Goal: Task Accomplishment & Management: Complete application form

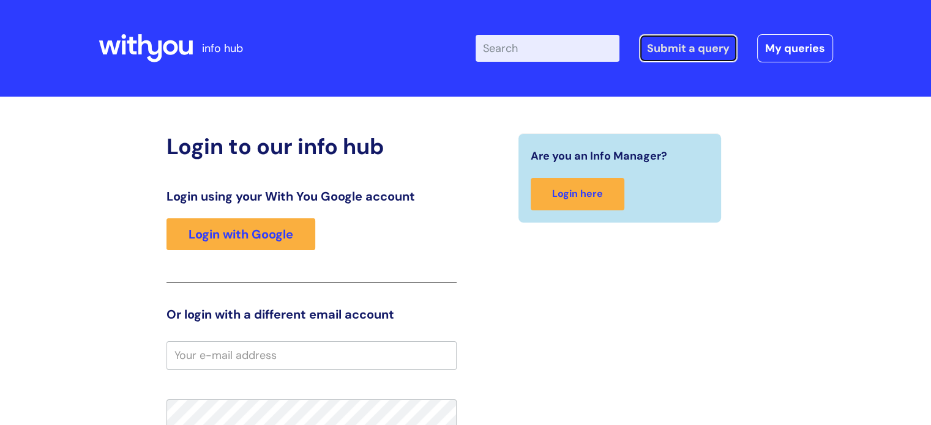
click at [697, 47] on link "Submit a query" at bounding box center [688, 48] width 99 height 28
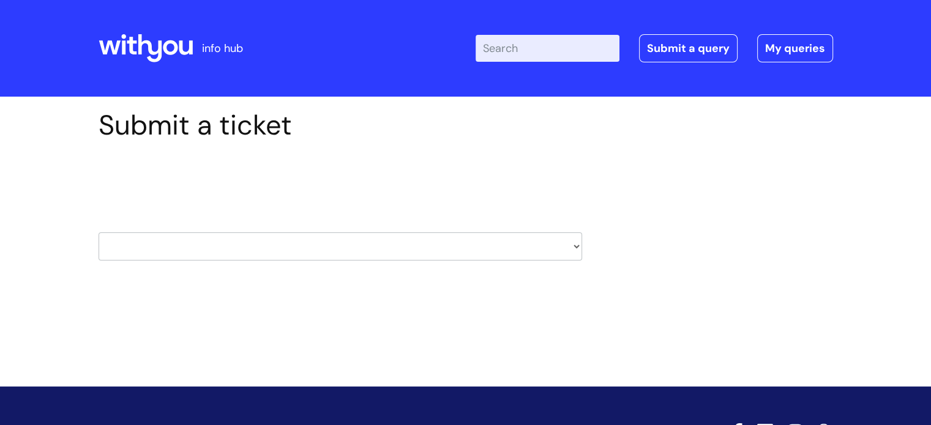
click at [575, 248] on select "HR / People IT and Support Clinical Drug Alerts Finance Accounts Data Support T…" at bounding box center [340, 247] width 483 height 28
select select "property_&_estates"
click at [99, 233] on select "HR / People IT and Support Clinical Drug Alerts Finance Accounts Data Support T…" at bounding box center [340, 247] width 483 height 28
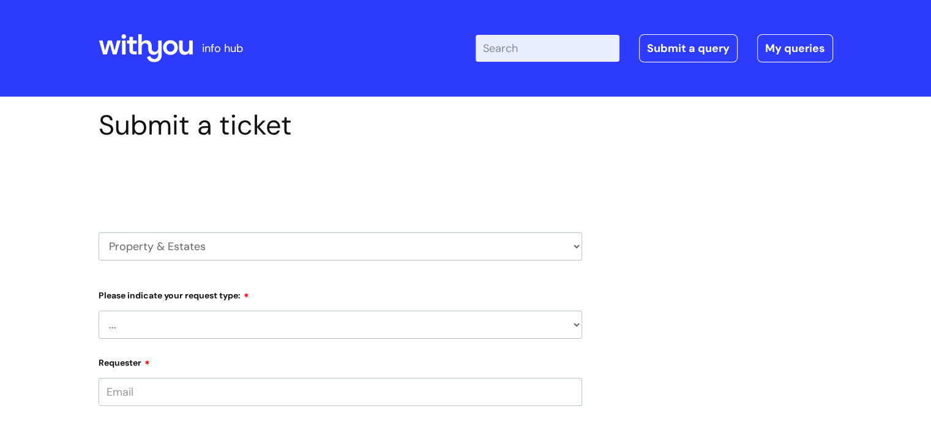
click at [575, 323] on select "... Facilities Support Lease/ Tenancy Agreements Health & Safety and Environmen…" at bounding box center [340, 325] width 483 height 28
select select "Facilities Support"
click at [99, 311] on select "... Facilities Support Lease/ Tenancy Agreements Health & Safety and Environmen…" at bounding box center [340, 325] width 483 height 28
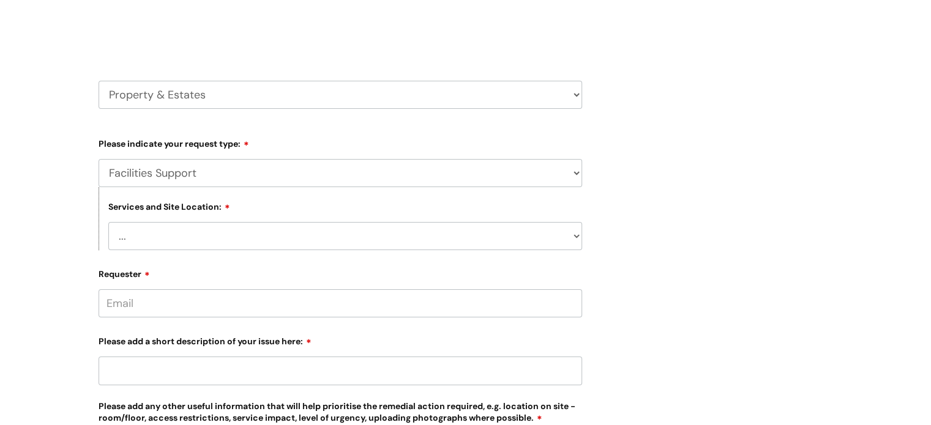
scroll to position [184, 0]
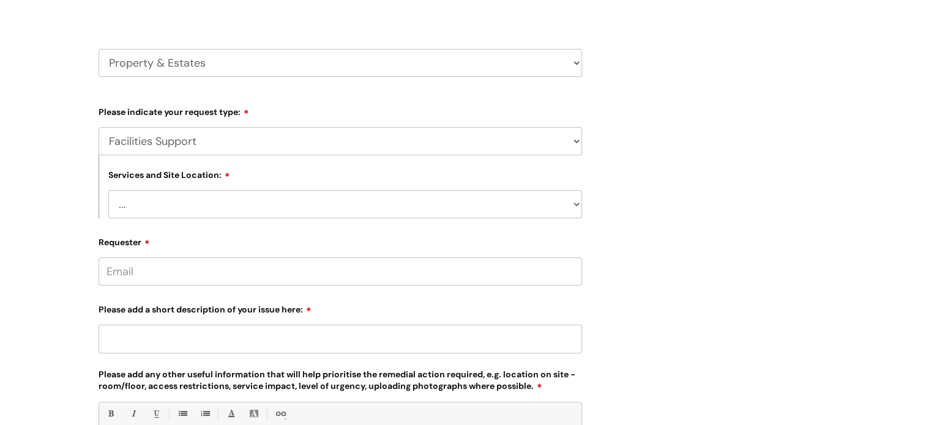
click at [573, 204] on select "... [GEOGRAPHIC_DATA] [GEOGRAPHIC_DATA] [GEOGRAPHIC_DATA] [GEOGRAPHIC_DATA] [GE…" at bounding box center [345, 204] width 474 height 28
select select "[GEOGRAPHIC_DATA]"
click at [108, 190] on select "... [GEOGRAPHIC_DATA] [GEOGRAPHIC_DATA] [GEOGRAPHIC_DATA] [GEOGRAPHIC_DATA] [GE…" at bounding box center [345, 204] width 474 height 28
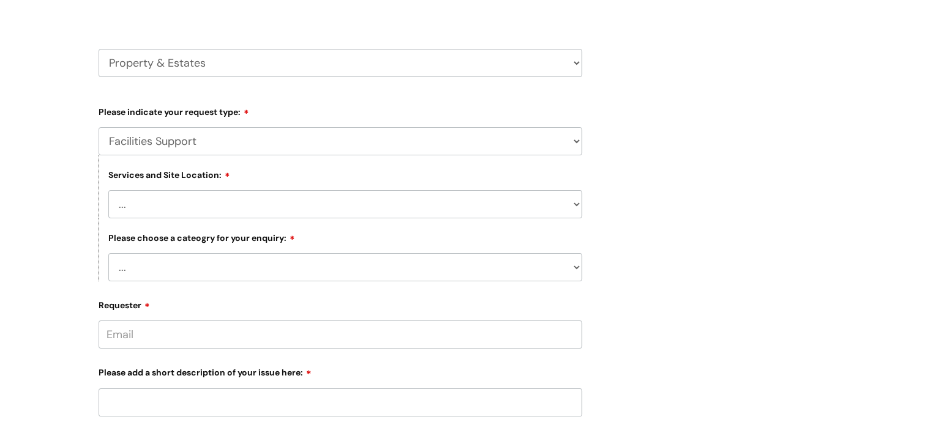
click at [233, 267] on select "... Electrical and Lighting Plumbing and Drainage Heating and Cooling Fixtures,…" at bounding box center [345, 267] width 474 height 28
select select "Property Systems incl, CCTV, Fire Alarms, Access Control"
click at [108, 254] on select "... Electrical and Lighting Plumbing and Drainage Heating and Cooling Fixtures,…" at bounding box center [345, 267] width 474 height 28
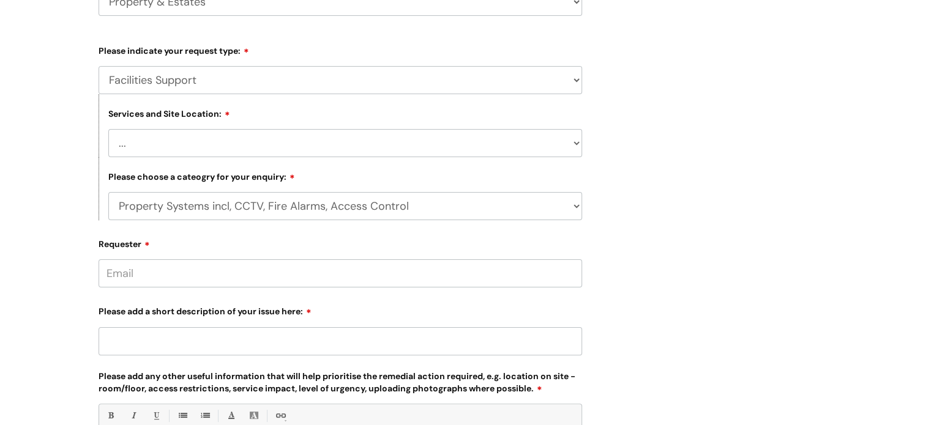
click at [244, 271] on input "Requester" at bounding box center [340, 273] width 483 height 28
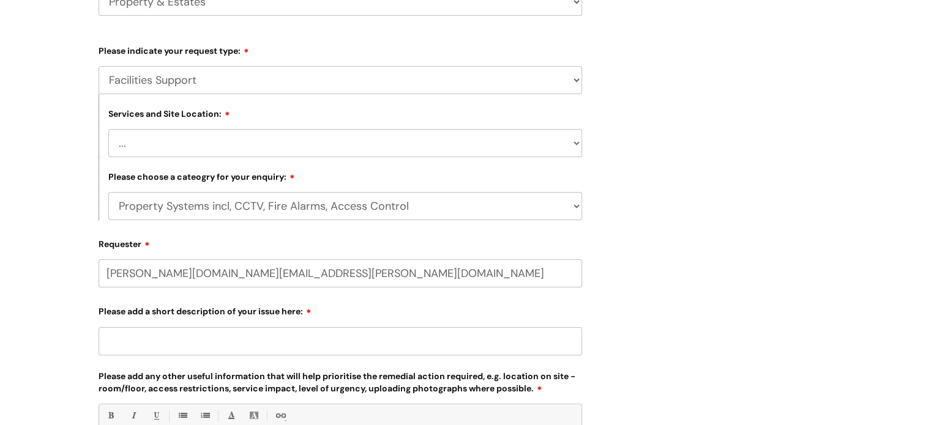
type input "[PERSON_NAME][DOMAIN_NAME][EMAIL_ADDRESS][PERSON_NAME][DOMAIN_NAME]"
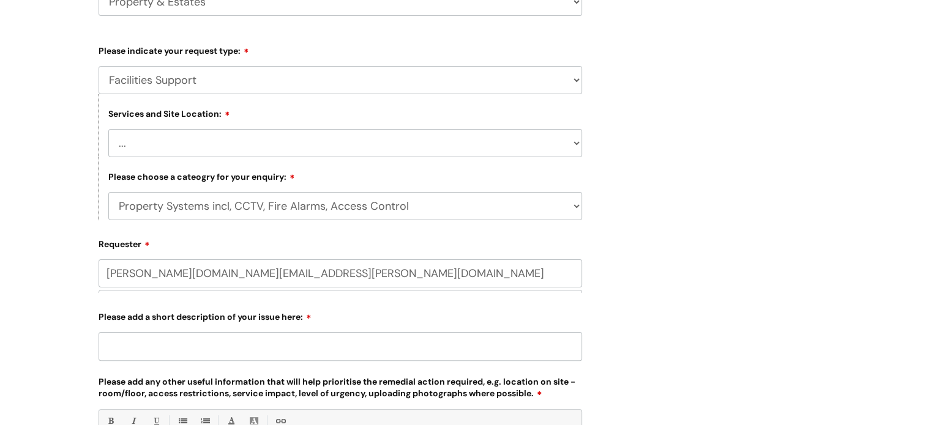
click at [181, 345] on input "Please add a short description of your issue here:" at bounding box center [340, 346] width 483 height 28
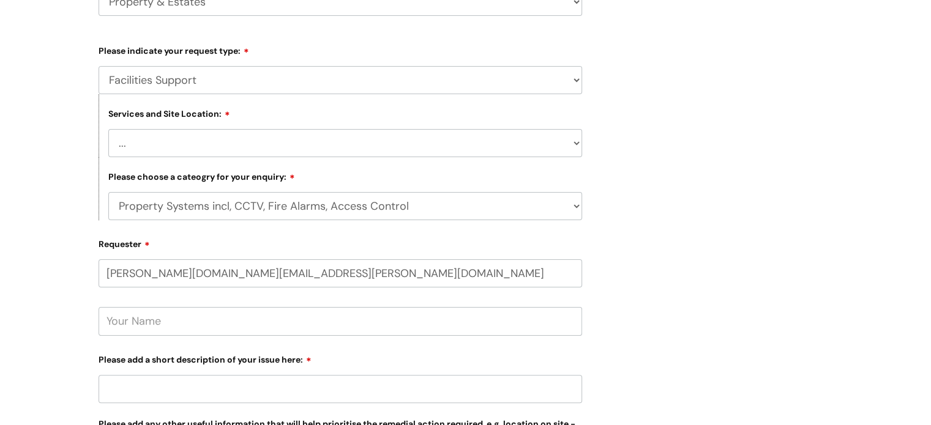
click at [197, 324] on input "text" at bounding box center [340, 321] width 483 height 28
type input "[PERSON_NAME]"
click at [212, 390] on input "Please add a short description of your issue here:" at bounding box center [340, 389] width 483 height 28
click at [231, 386] on input "Reception panic alarm - false alarm" at bounding box center [340, 389] width 483 height 28
click at [345, 388] on input "Reception panic alarm - multiple false alarm" at bounding box center [340, 389] width 483 height 28
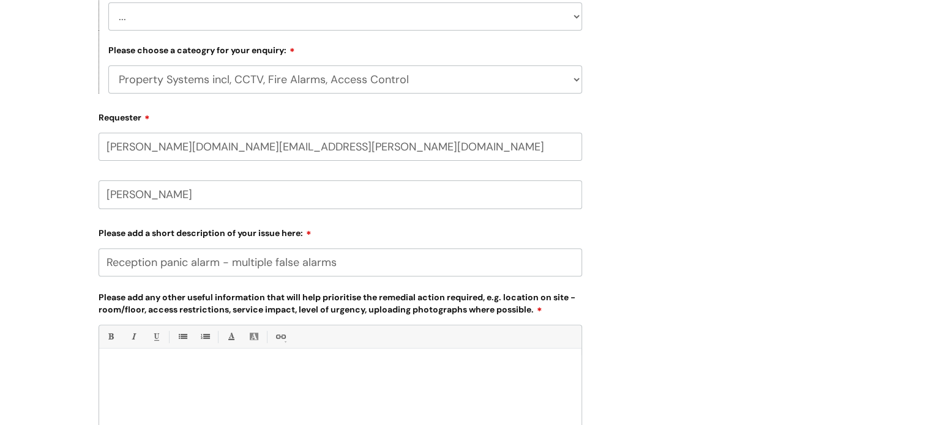
scroll to position [490, 0]
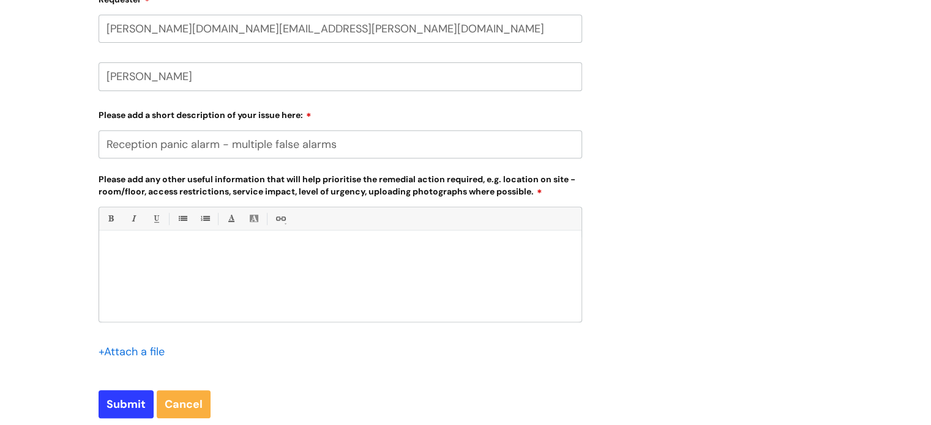
type input "Reception panic alarm - multiple false alarms"
click at [135, 247] on p at bounding box center [340, 252] width 464 height 11
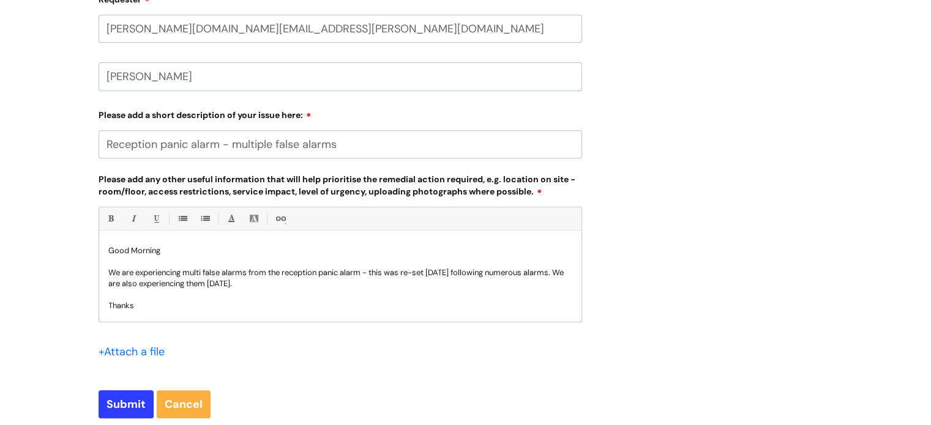
scroll to position [12, 0]
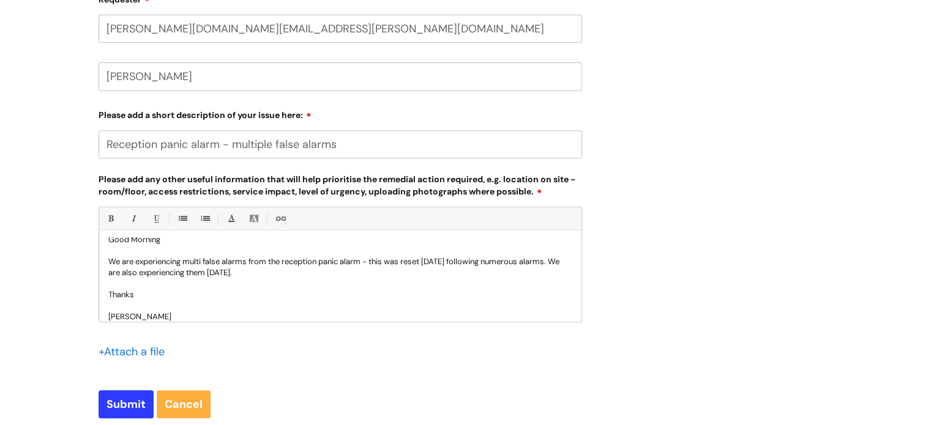
click at [539, 260] on p "We are experiencing multi false alarms from the reception panic alarm - this wa…" at bounding box center [340, 267] width 464 height 22
click at [250, 271] on p "We are experiencing multi false alarms from the reception panic alarm - this wa…" at bounding box center [340, 267] width 464 height 22
drag, startPoint x: 132, startPoint y: 406, endPoint x: 269, endPoint y: 383, distance: 139.0
click at [132, 406] on input "Submit" at bounding box center [126, 404] width 55 height 28
type input "Please Wait..."
